Goal: Information Seeking & Learning: Learn about a topic

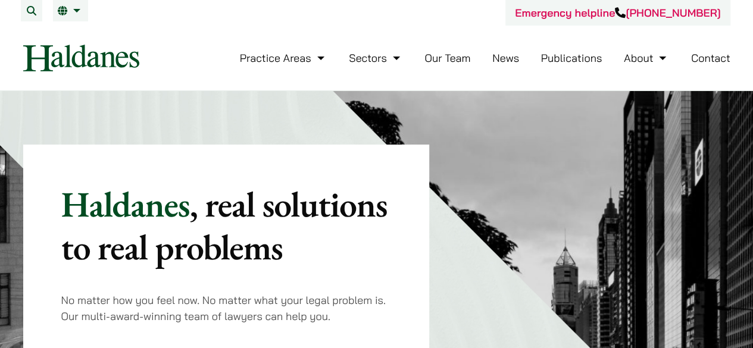
click at [445, 58] on link "Our Team" at bounding box center [447, 58] width 46 height 14
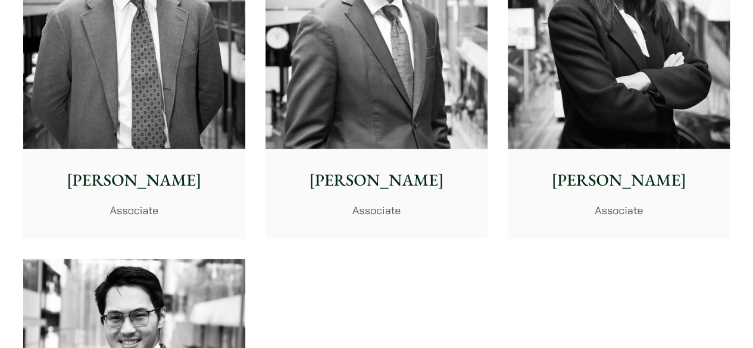
scroll to position [4759, 0]
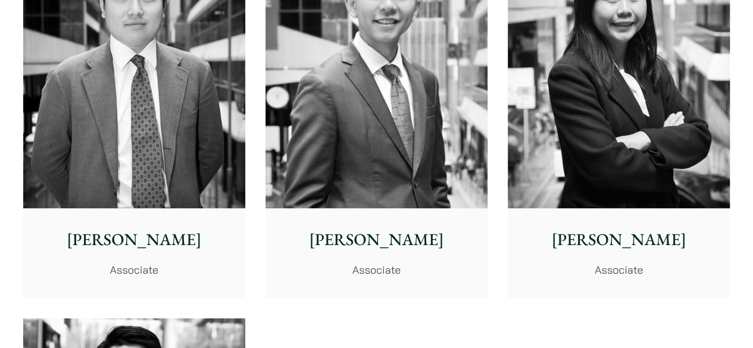
click at [617, 158] on img at bounding box center [618, 69] width 222 height 278
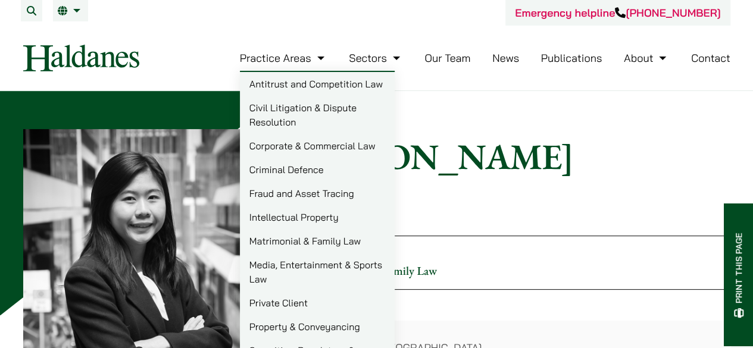
click at [291, 242] on link "Matrimonial & Family Law" at bounding box center [317, 241] width 155 height 24
